Goal: Task Accomplishment & Management: Manage account settings

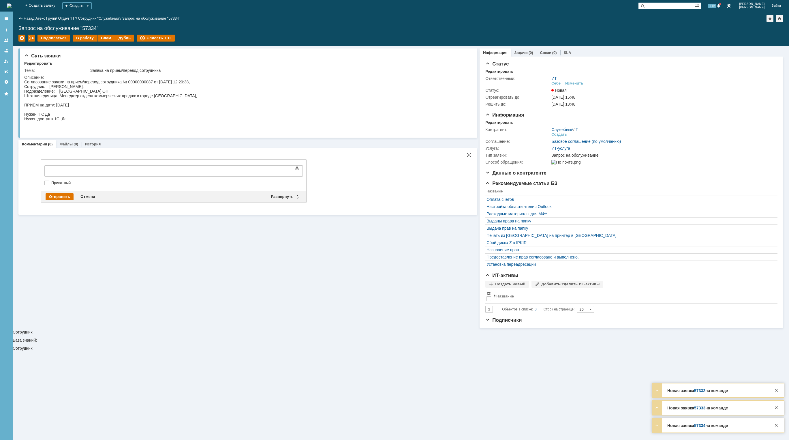
click at [86, 170] on div at bounding box center [91, 170] width 82 height 5
click at [86, 170] on div "​ ​" at bounding box center [91, 170] width 82 height 5
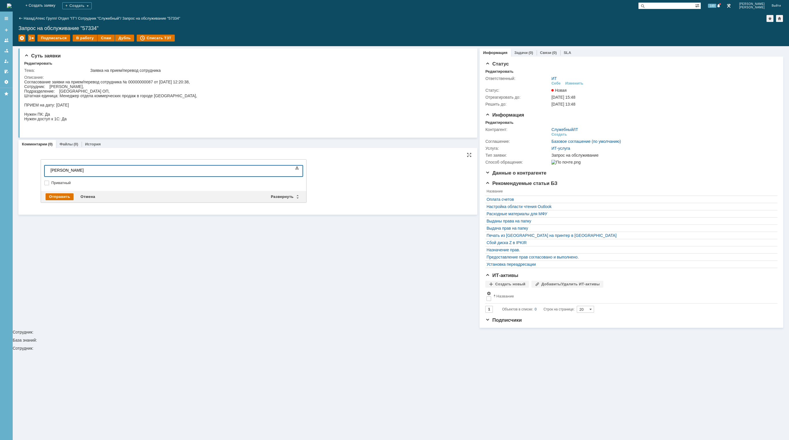
click at [132, 170] on div "[PERSON_NAME]" at bounding box center [91, 170] width 82 height 5
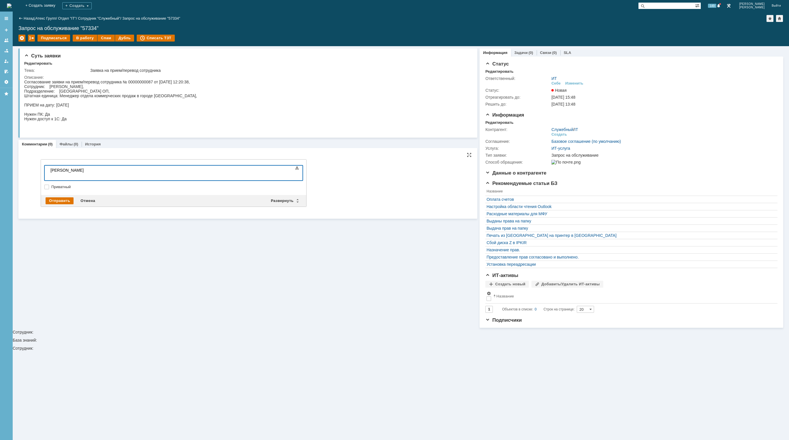
scroll to position [135, 2]
click at [92, 176] on div at bounding box center [91, 174] width 82 height 5
click at [80, 176] on div at bounding box center [91, 174] width 82 height 5
click at [572, 84] on div "Изменить" at bounding box center [574, 83] width 18 height 5
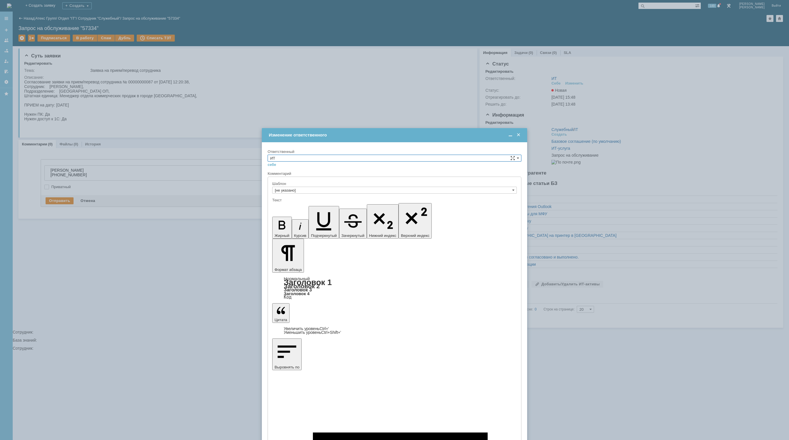
scroll to position [0, 0]
click at [290, 158] on input "ИТ" at bounding box center [395, 158] width 254 height 7
click at [297, 180] on span "[PERSON_NAME]" at bounding box center [394, 179] width 249 height 5
type input "[PERSON_NAME]"
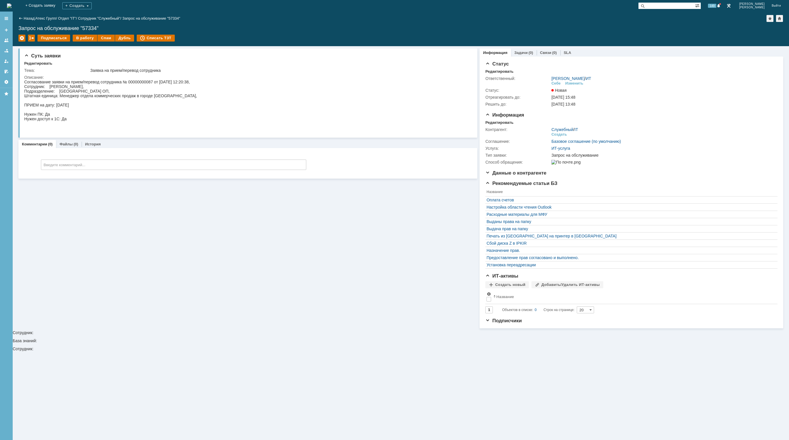
click at [12, 4] on img at bounding box center [9, 5] width 5 height 5
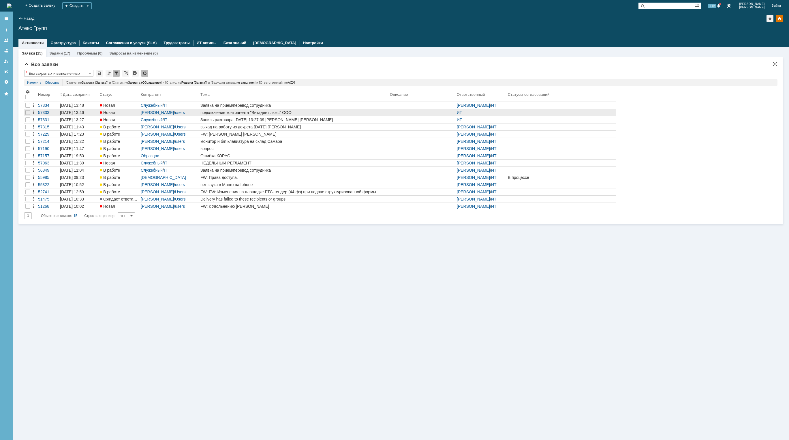
click at [310, 112] on div "подключение контрагента "Витадент люкс" ООО" at bounding box center [293, 112] width 187 height 5
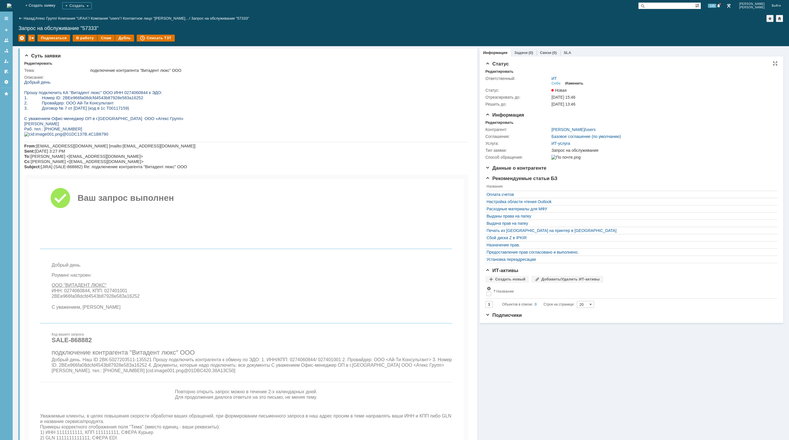
click at [578, 85] on div "Изменить" at bounding box center [574, 83] width 18 height 5
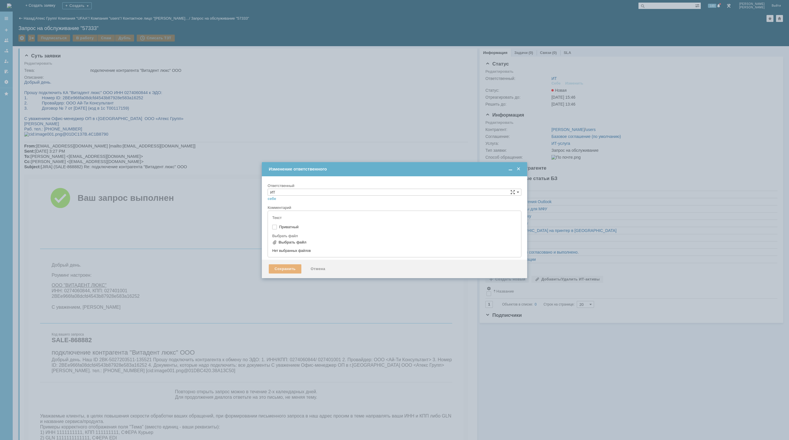
type input "[не указано]"
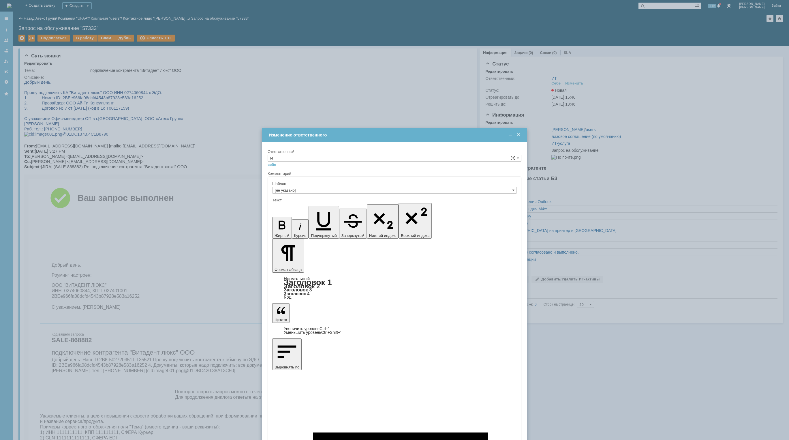
click at [370, 196] on div at bounding box center [394, 195] width 245 height 4
click at [348, 158] on input "ИТ" at bounding box center [395, 158] width 254 height 7
click at [298, 206] on span "АСУ" at bounding box center [394, 205] width 249 height 5
type input "АСУ"
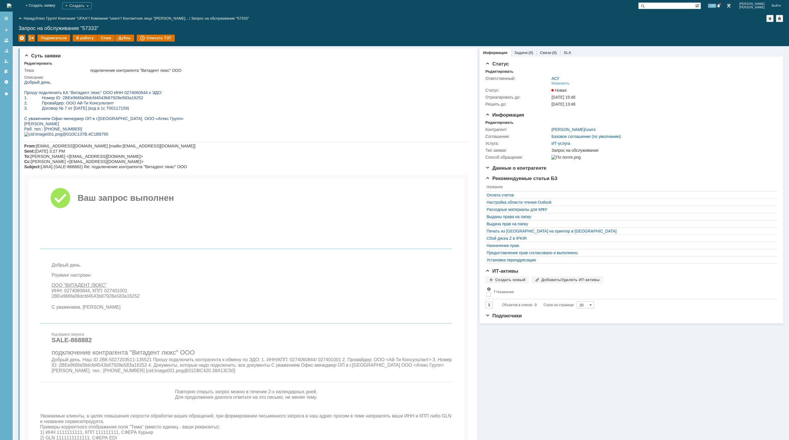
click at [12, 7] on img at bounding box center [9, 5] width 5 height 5
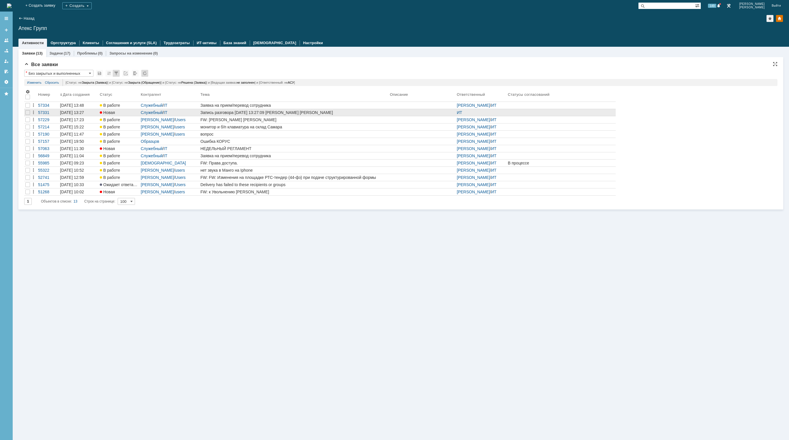
click at [249, 112] on div "Запись разговора [DATE] 13:27:09 [PERSON_NAME] [PERSON_NAME]" at bounding box center [293, 112] width 187 height 5
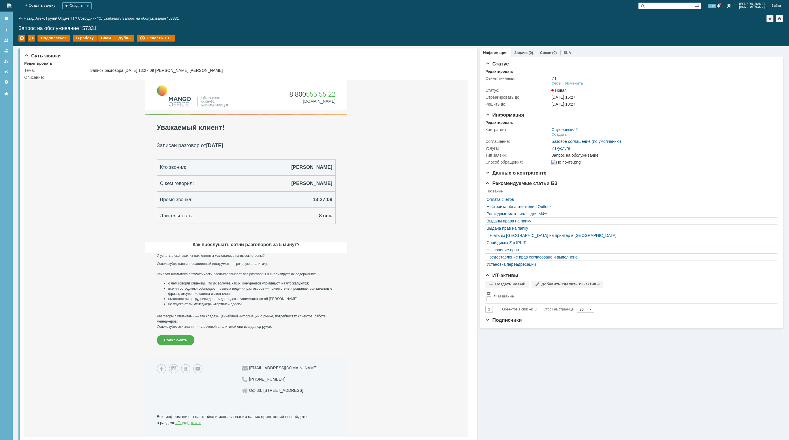
click at [12, 7] on img at bounding box center [9, 5] width 5 height 5
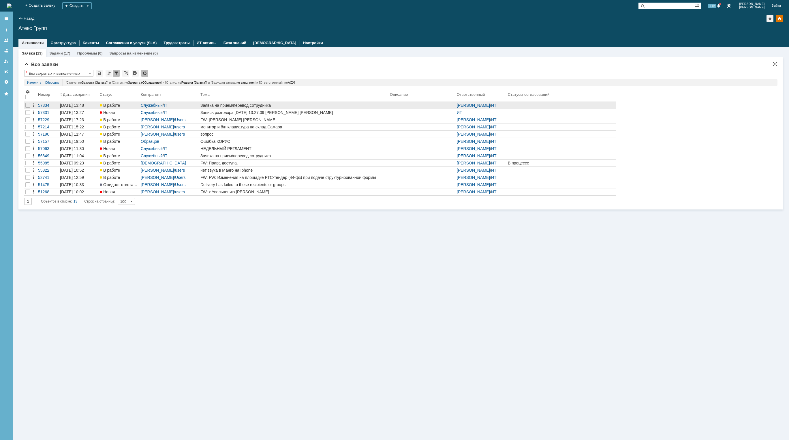
click at [243, 105] on div "Заявка на прием/перевод сотрудника" at bounding box center [293, 105] width 187 height 5
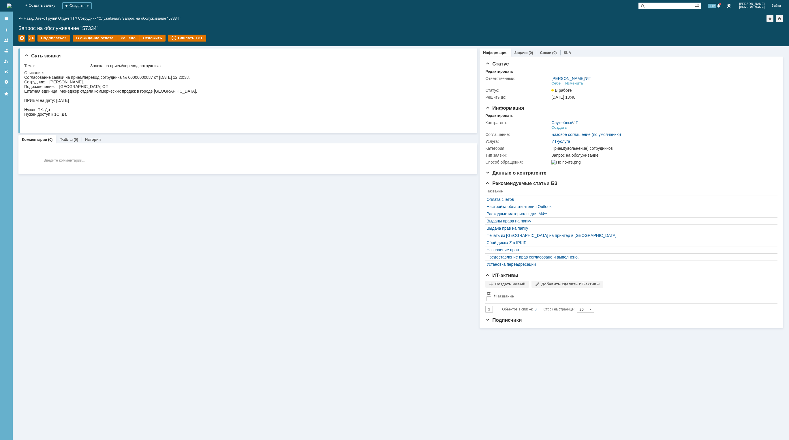
click at [12, 5] on img at bounding box center [9, 5] width 5 height 5
